Goal: Information Seeking & Learning: Learn about a topic

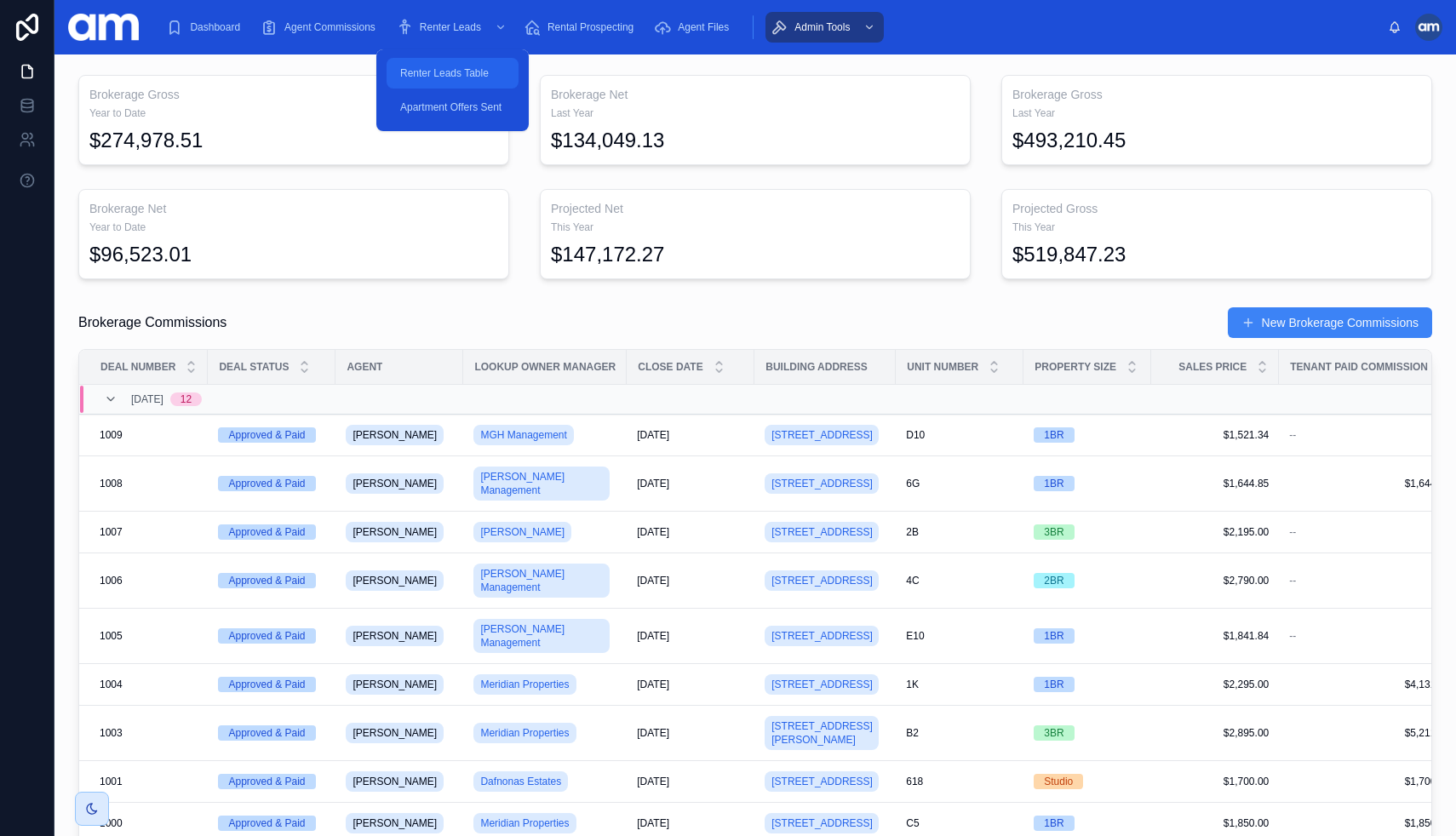
click at [454, 69] on span "Renter Leads Table" at bounding box center [444, 73] width 89 height 14
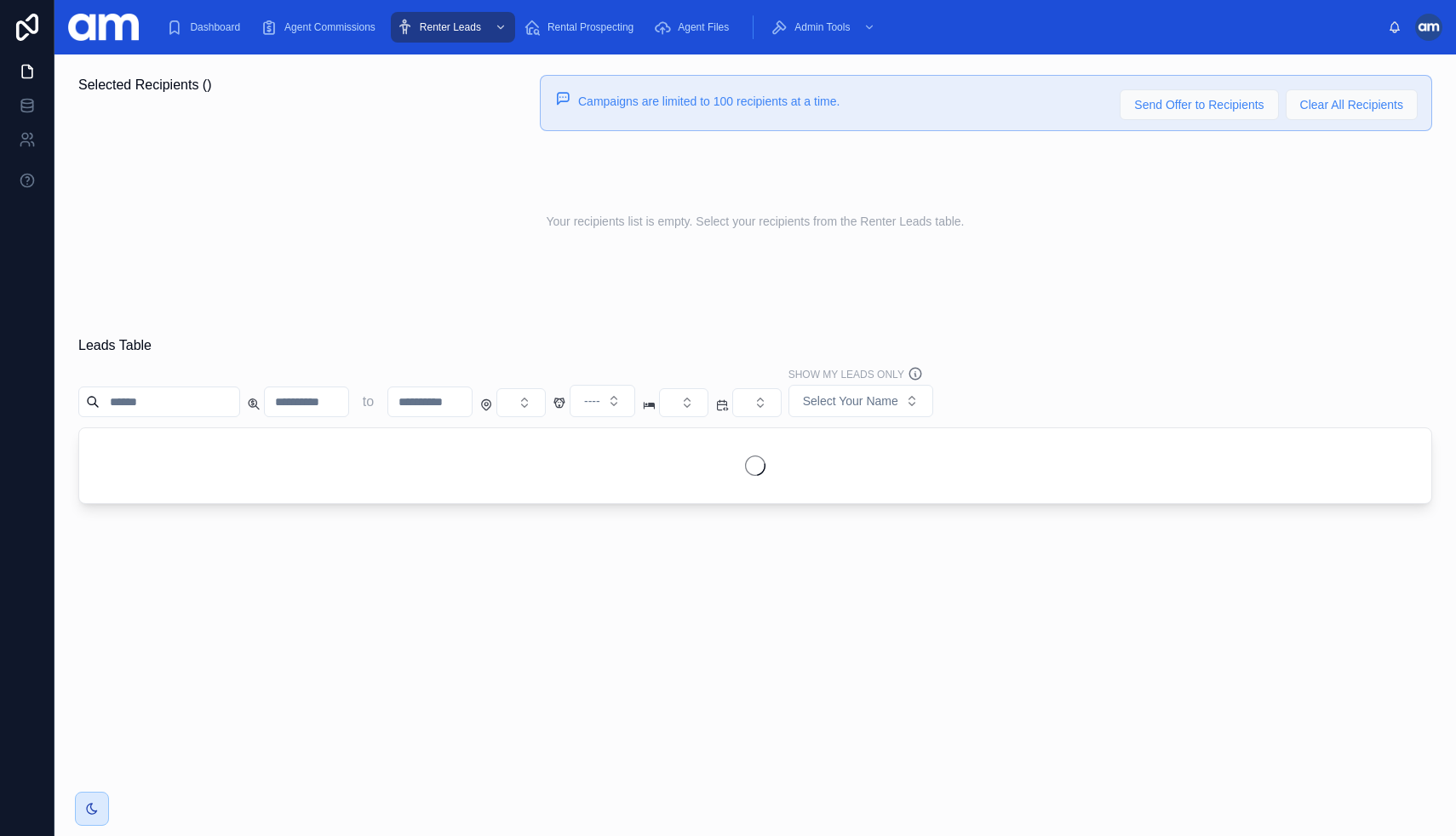
click at [310, 406] on input "number" at bounding box center [306, 402] width 83 height 24
type input "****"
click at [700, 401] on button "Select Button" at bounding box center [683, 402] width 49 height 29
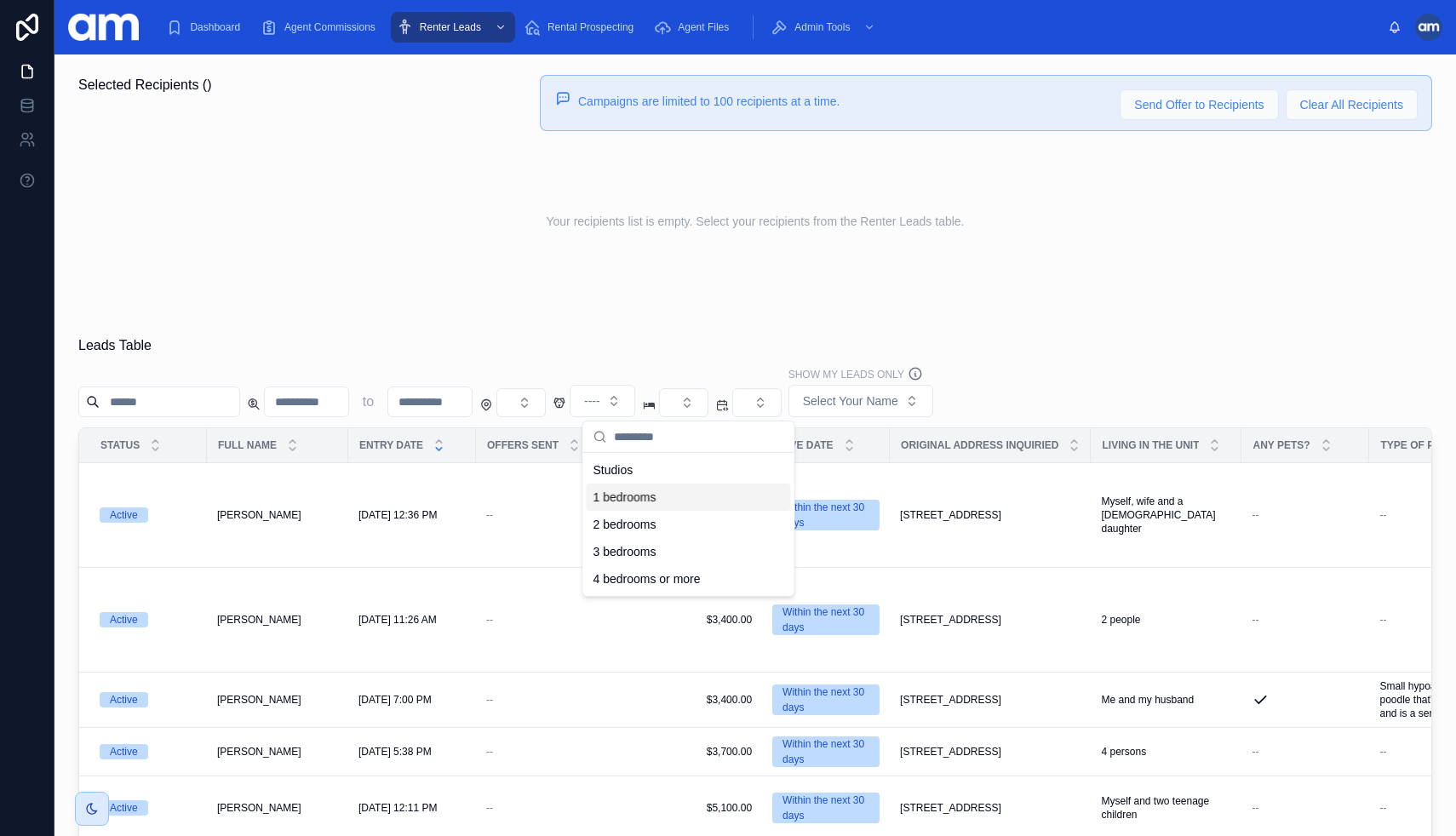
click at [641, 498] on div "1 bedrooms" at bounding box center [689, 497] width 205 height 27
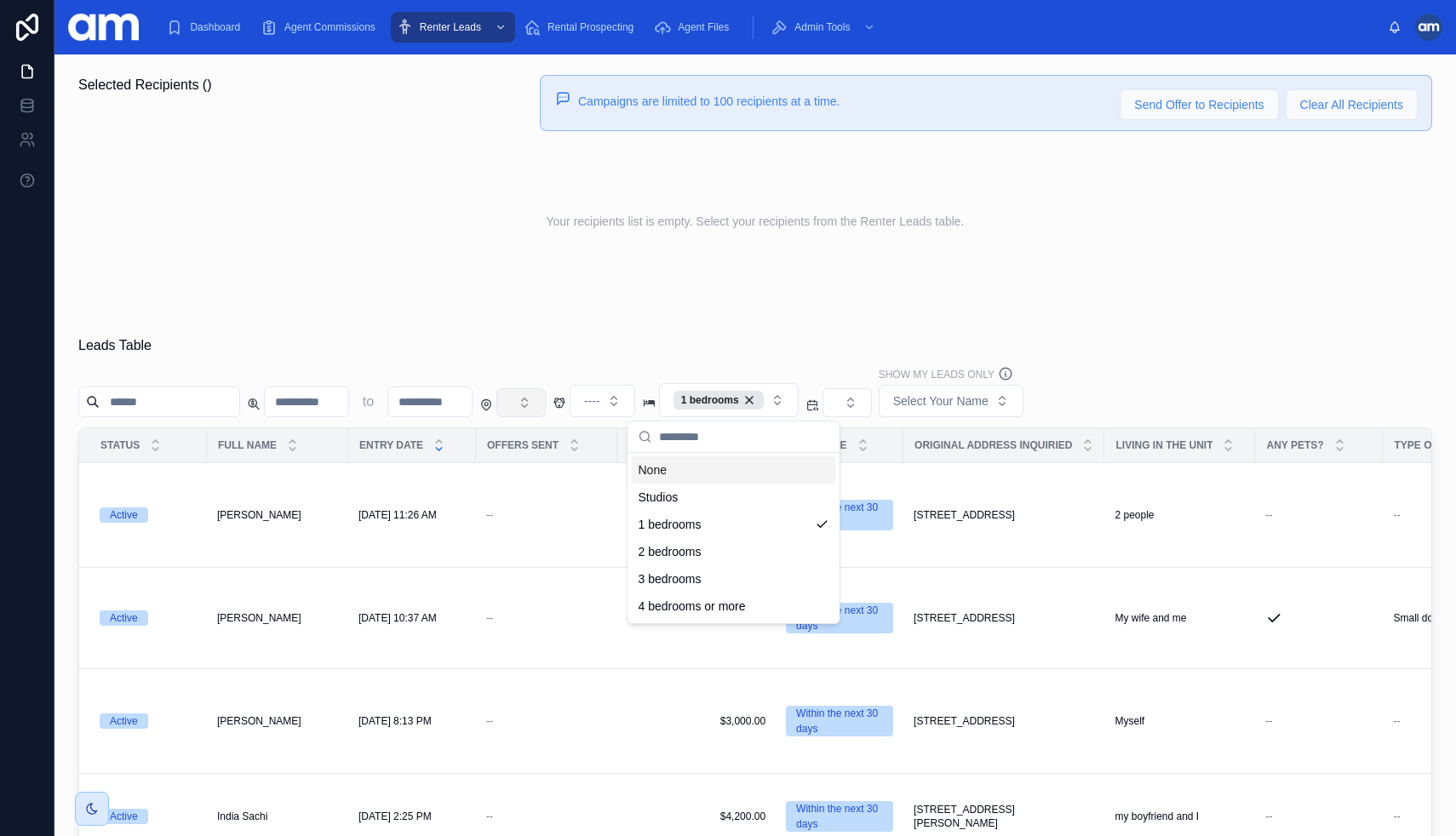
click at [535, 399] on button "Select Button" at bounding box center [520, 402] width 49 height 29
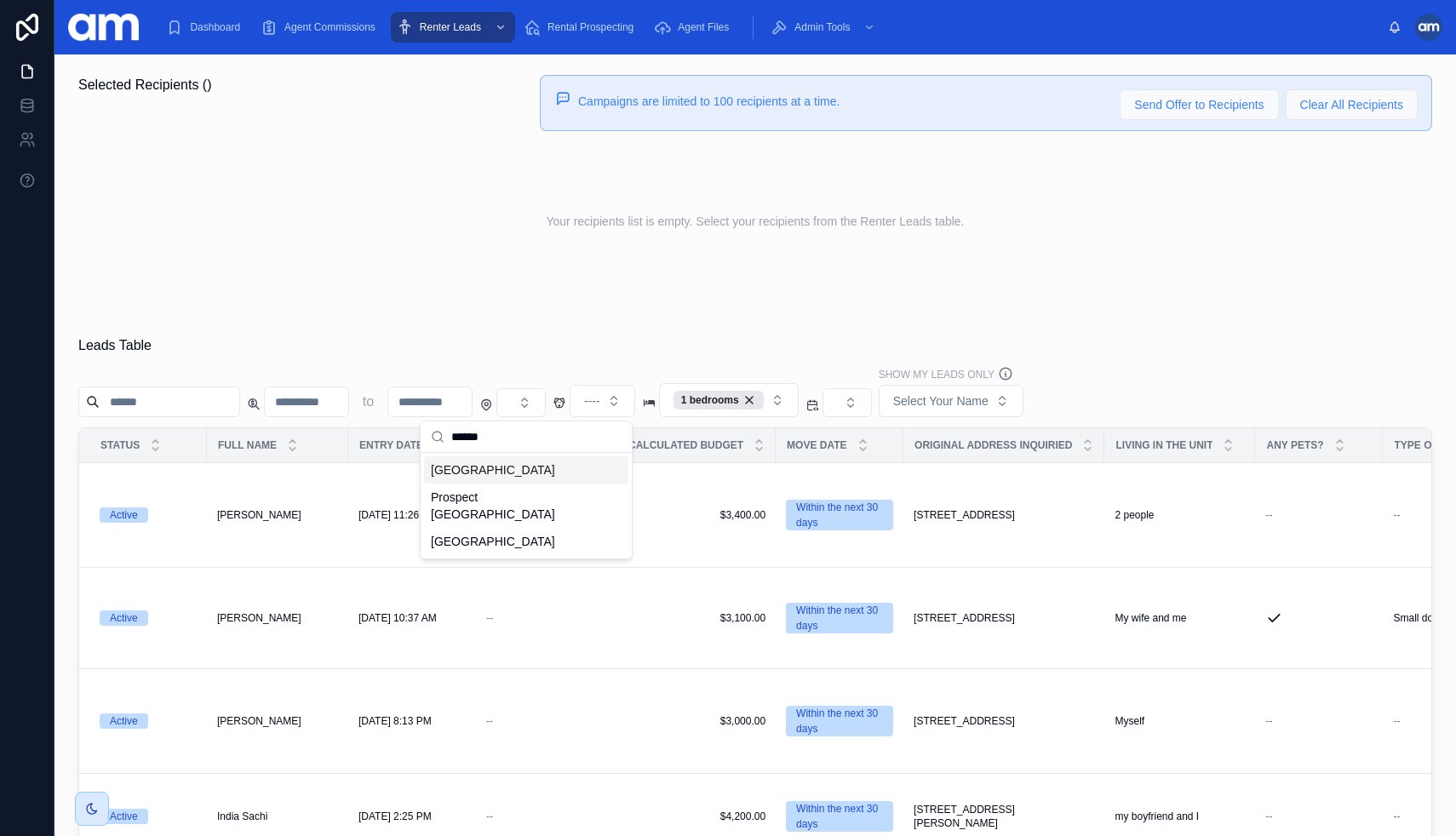
type input "******"
click at [485, 471] on div "[GEOGRAPHIC_DATA]" at bounding box center [526, 469] width 205 height 27
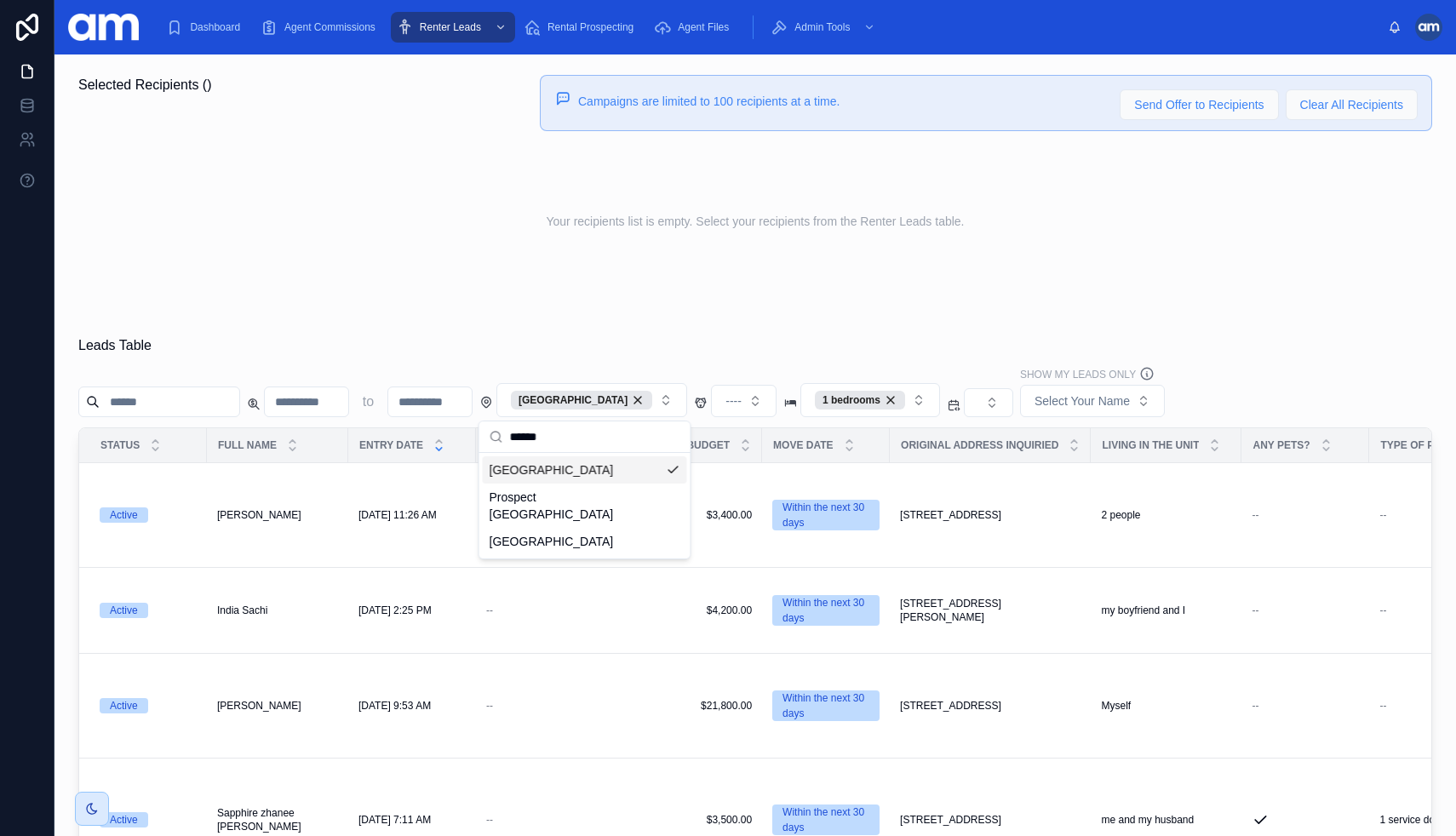
drag, startPoint x: 588, startPoint y: 442, endPoint x: 477, endPoint y: 432, distance: 111.4
click at [477, 432] on div "Dashboard Agent Commissions Renter Leads Rental Prospecting Agent Files Admin T…" at bounding box center [755, 418] width 1401 height 836
type input "*******"
click at [510, 471] on div "Windsor Terrace" at bounding box center [585, 469] width 205 height 27
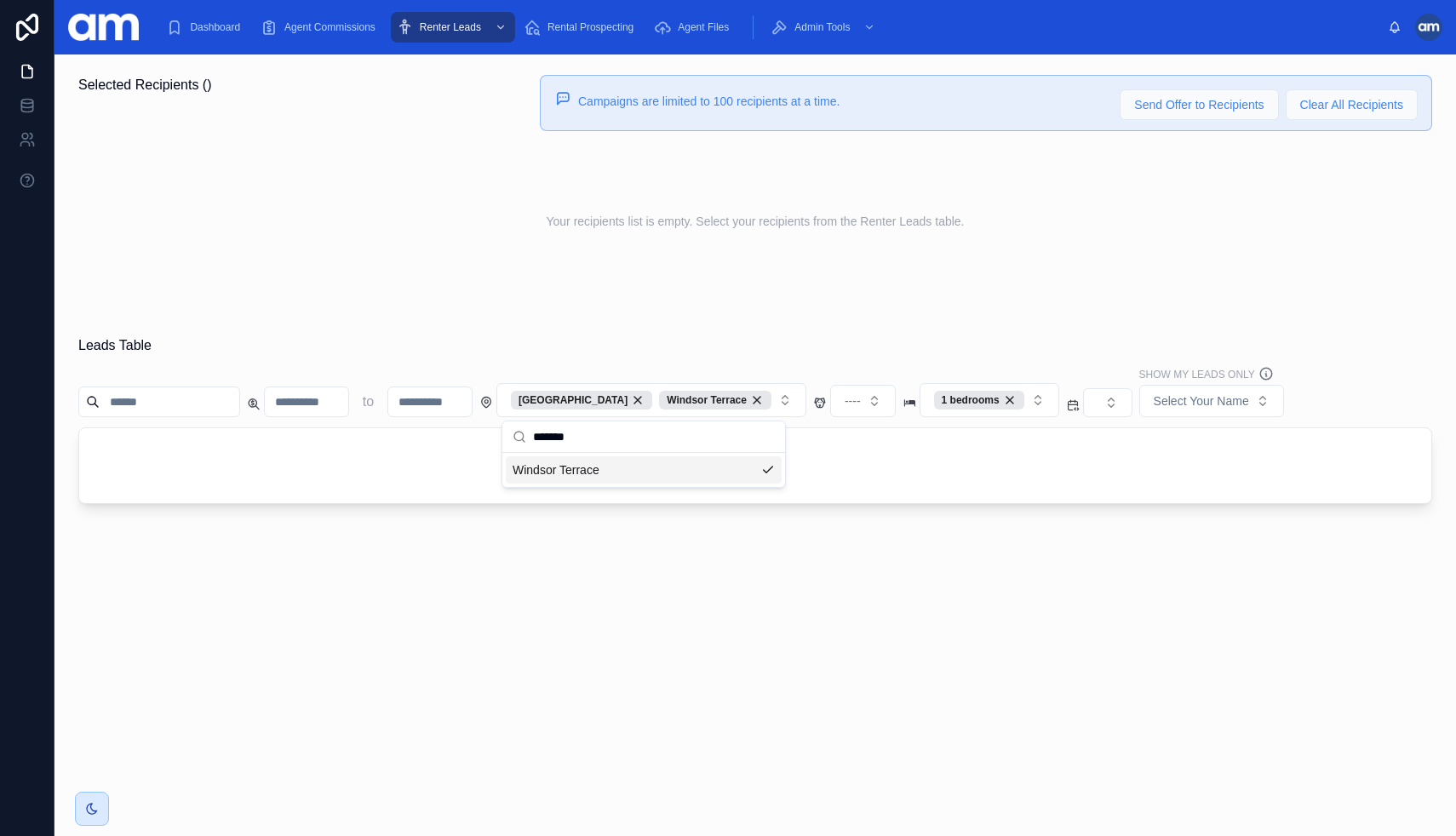
click at [921, 347] on div "Leads Table" at bounding box center [755, 345] width 1354 height 20
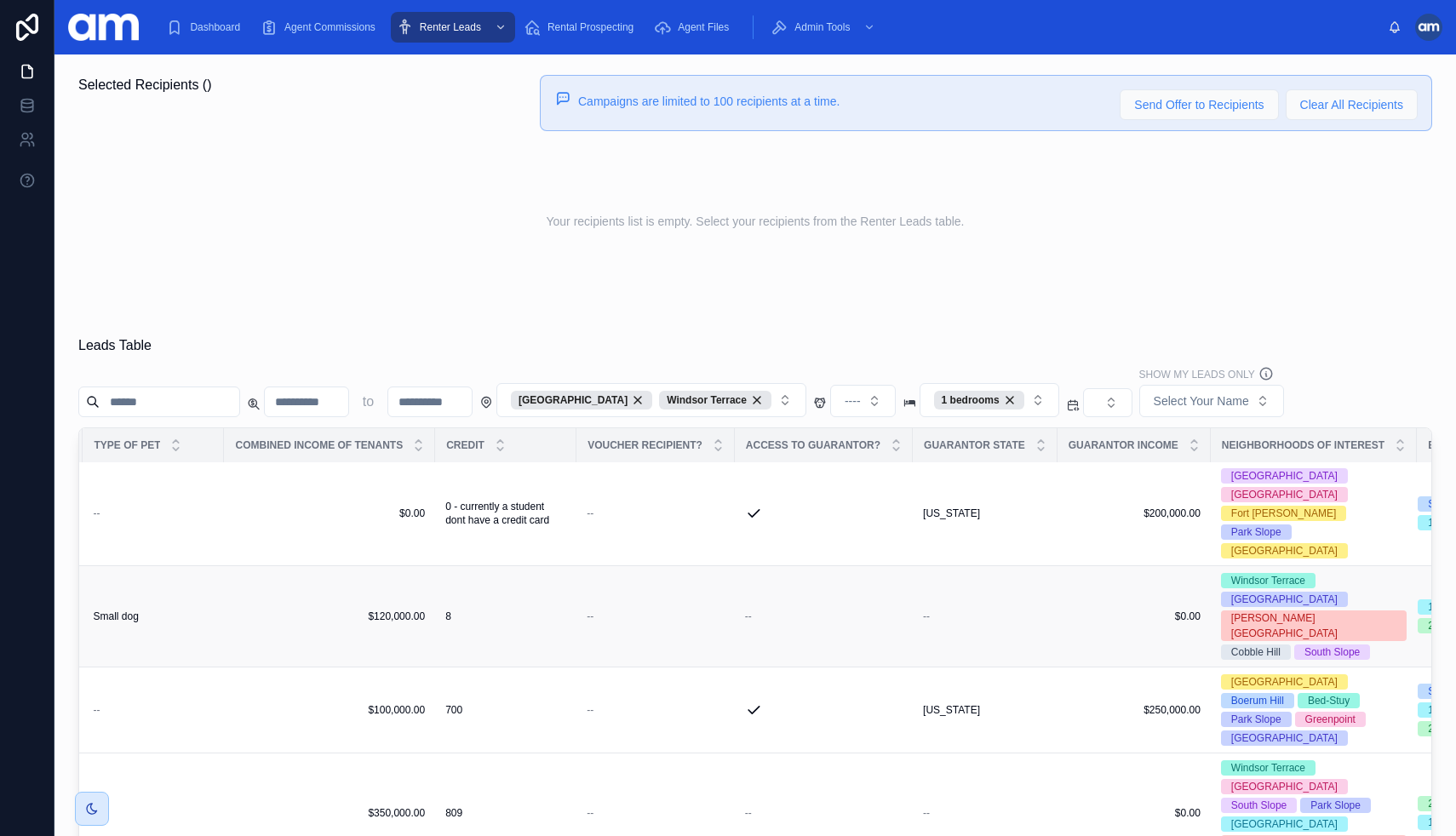
scroll to position [2, 1298]
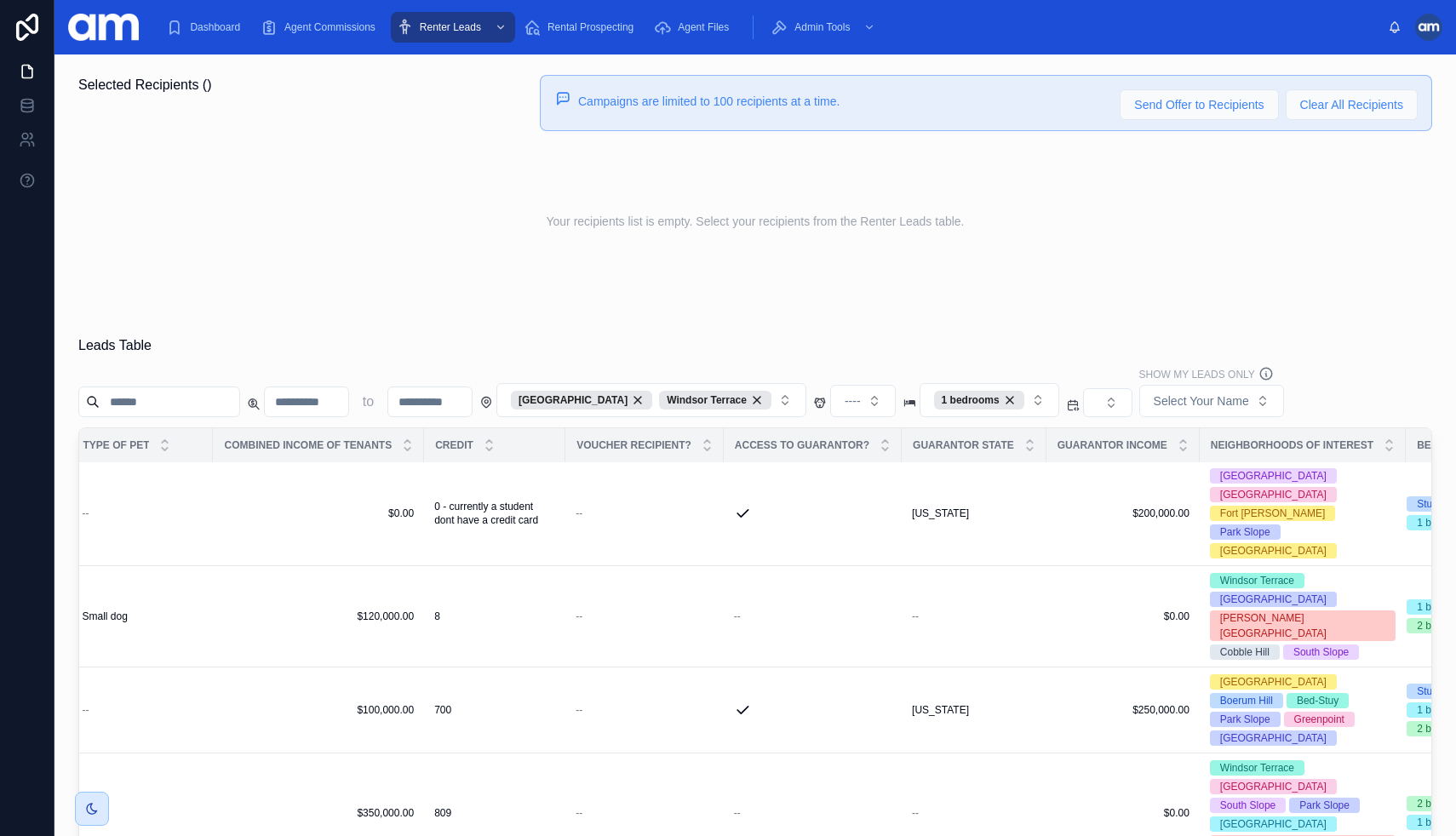
click at [1431, 39] on div at bounding box center [1428, 27] width 27 height 27
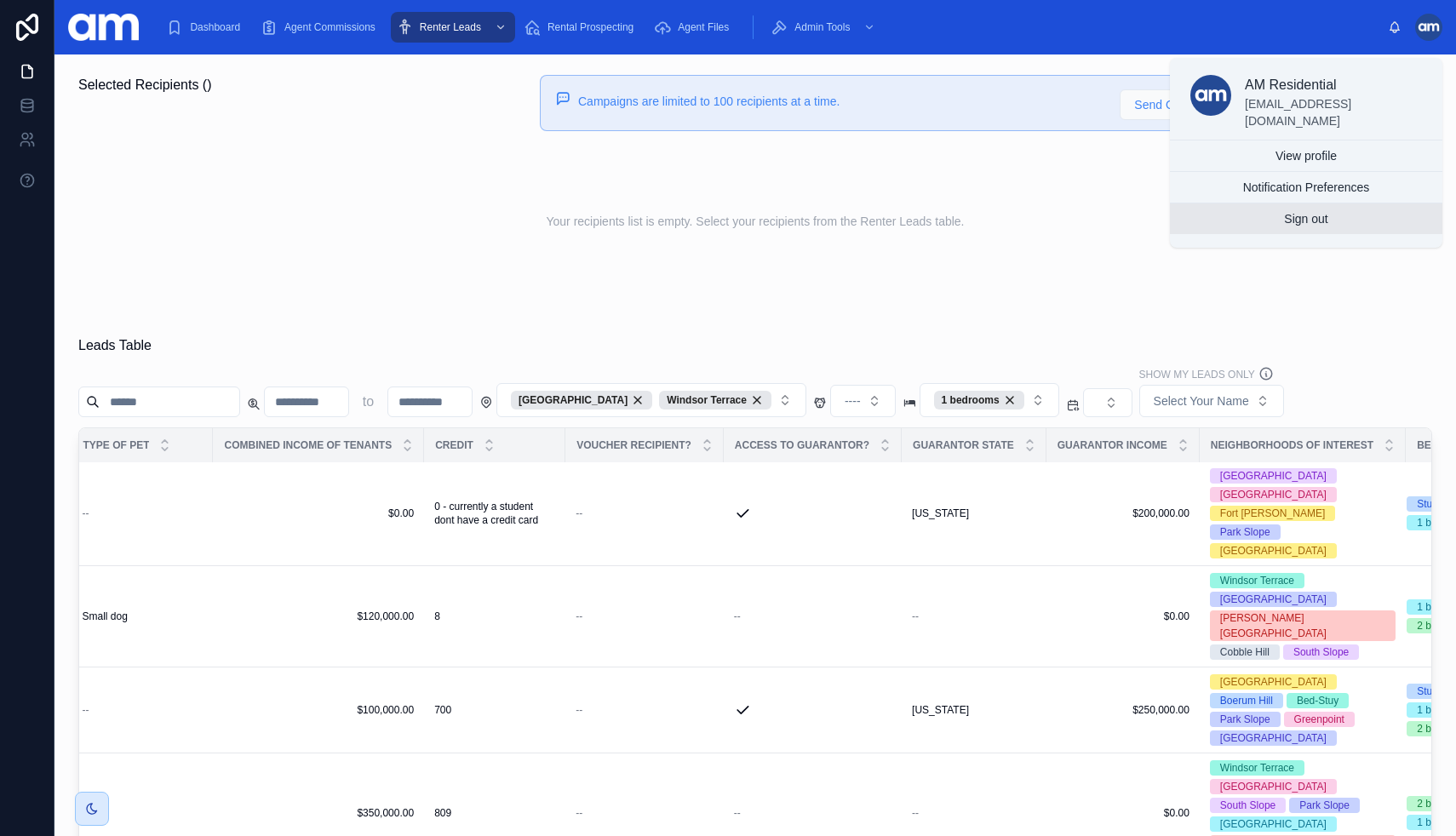
click at [1313, 211] on button "Sign out" at bounding box center [1306, 218] width 272 height 31
